Goal: Find specific page/section: Find specific page/section

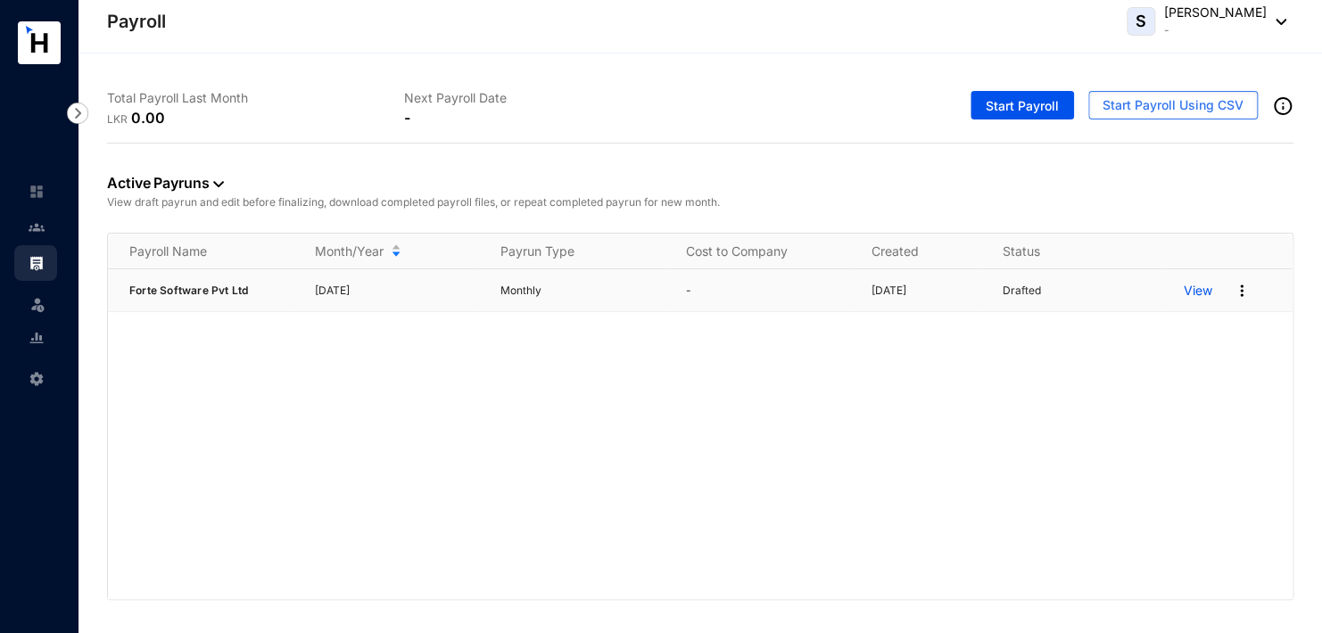
click at [1197, 290] on p "View" at bounding box center [1197, 291] width 29 height 18
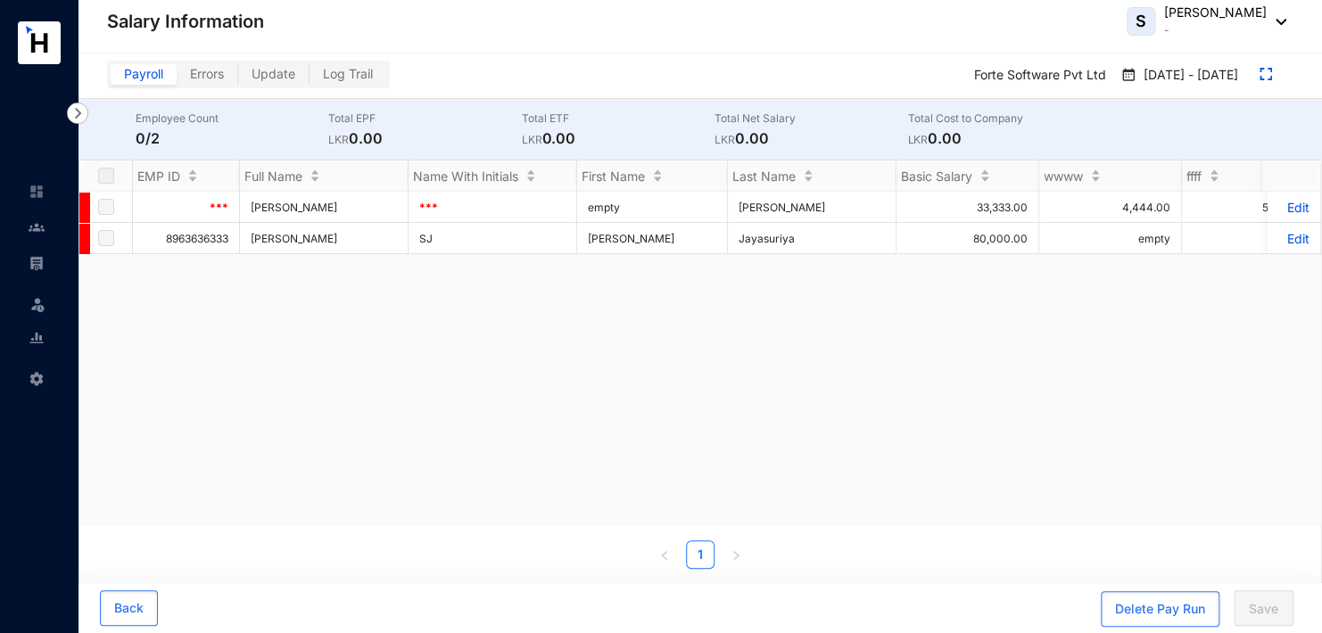
click at [26, 42] on rect at bounding box center [39, 42] width 43 height 43
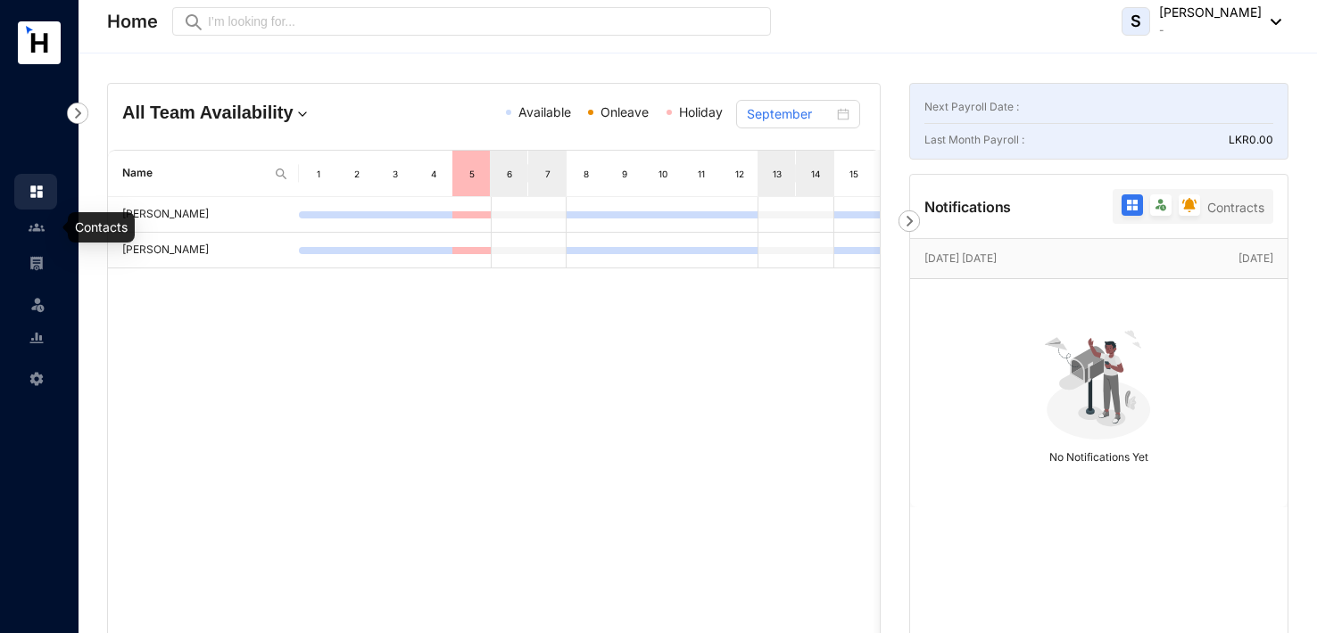
click at [30, 228] on img at bounding box center [37, 227] width 16 height 16
